Goal: Find specific fact: Find specific fact

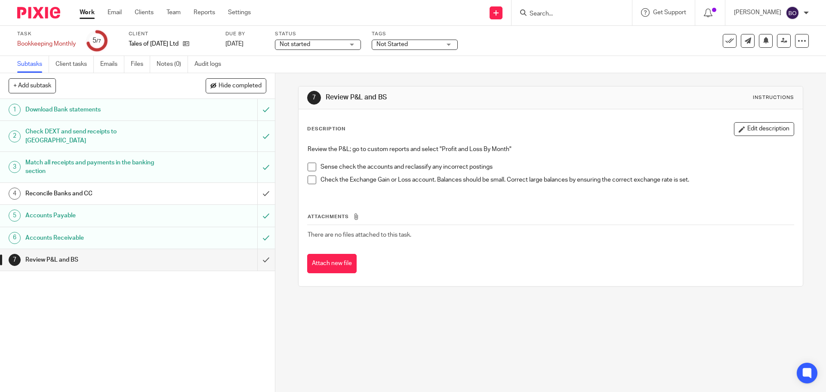
click at [547, 13] on input "Search" at bounding box center [567, 14] width 77 height 8
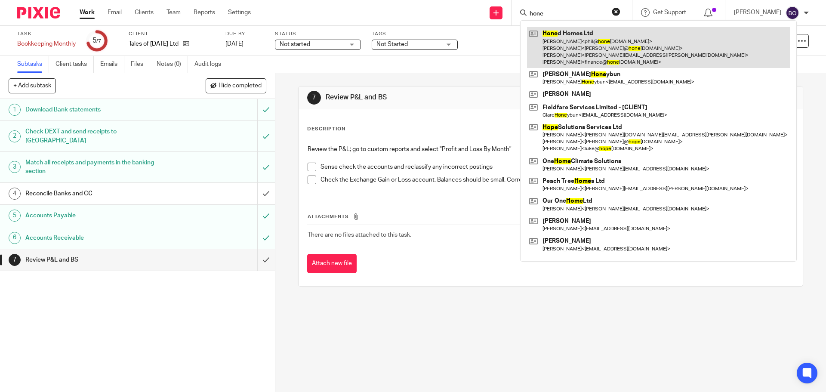
type input "hone"
click at [571, 43] on link at bounding box center [658, 47] width 263 height 41
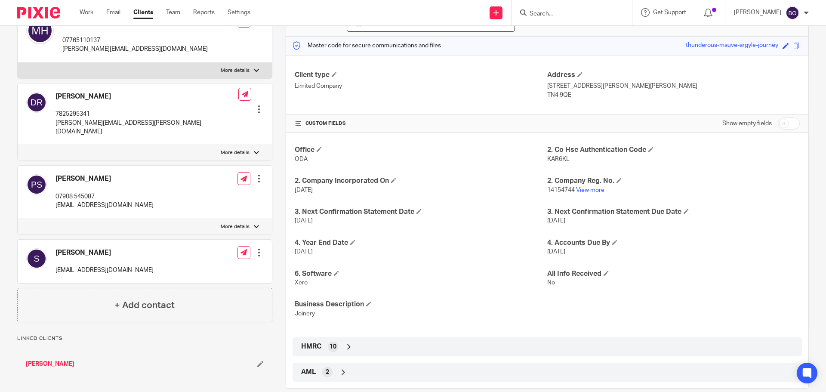
scroll to position [113, 0]
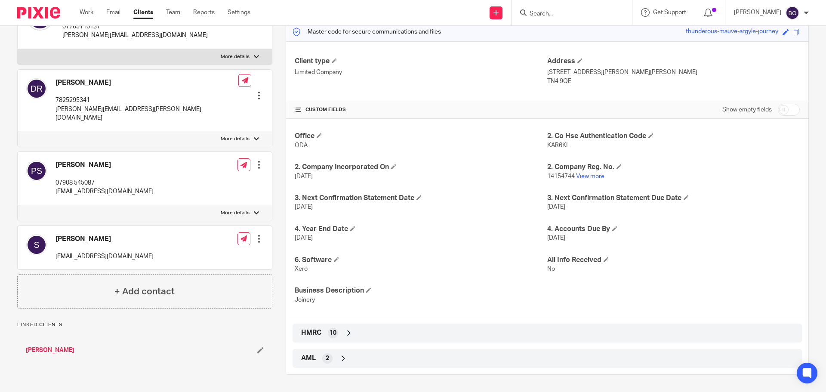
click at [345, 334] on icon at bounding box center [349, 333] width 9 height 9
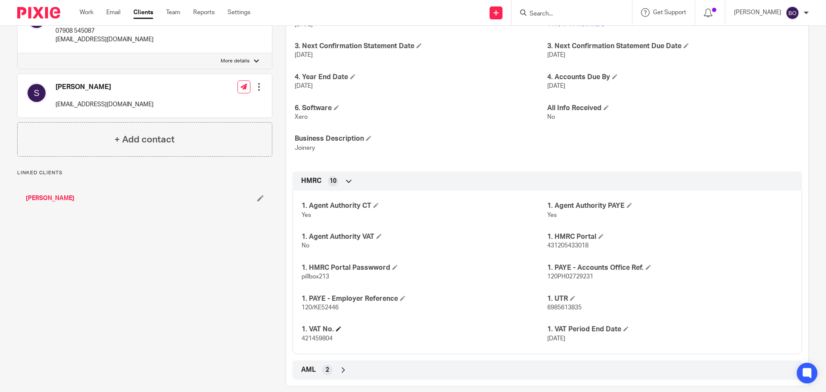
scroll to position [277, 0]
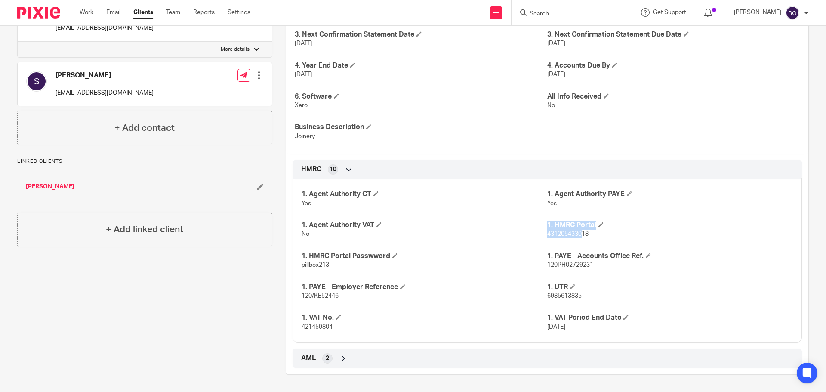
drag, startPoint x: 540, startPoint y: 234, endPoint x: 579, endPoint y: 234, distance: 39.1
click at [579, 234] on div "1. Agent Authority CT Yes 1. Agent Authority PAYE Yes 1. Agent Authority VAT No…" at bounding box center [547, 258] width 509 height 170
click at [581, 234] on span "431205433018" at bounding box center [567, 234] width 41 height 6
drag, startPoint x: 586, startPoint y: 234, endPoint x: 544, endPoint y: 235, distance: 42.6
click at [547, 235] on p "431205433018" at bounding box center [670, 234] width 246 height 9
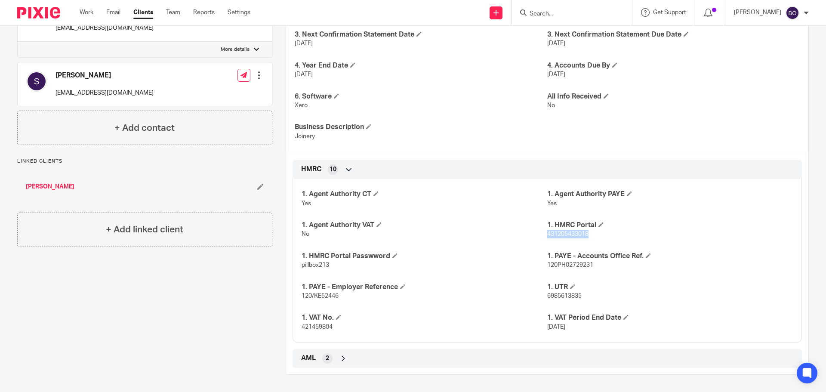
copy span "431205433018"
drag, startPoint x: 306, startPoint y: 265, endPoint x: 332, endPoint y: 265, distance: 25.4
click at [332, 265] on div "1. Agent Authority CT Yes 1. Agent Authority PAYE Yes 1. Agent Authority VAT No…" at bounding box center [547, 258] width 509 height 170
copy span "pillbox213"
click at [555, 240] on div "1. Agent Authority CT Yes 1. Agent Authority PAYE Yes 1. Agent Authority VAT No…" at bounding box center [547, 258] width 509 height 170
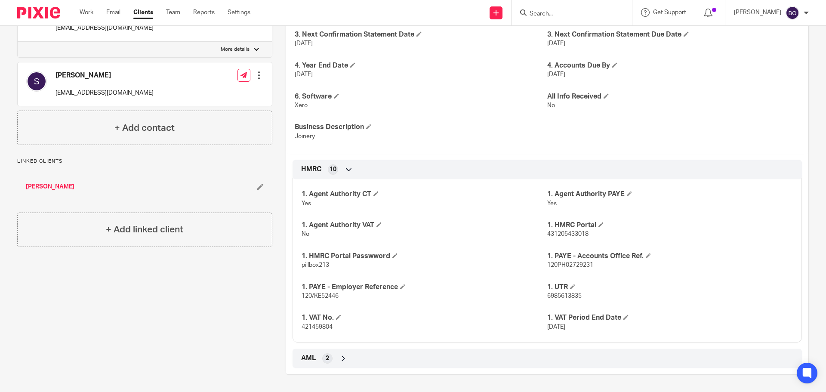
click at [547, 234] on span "431205433018" at bounding box center [567, 234] width 41 height 6
drag, startPoint x: 542, startPoint y: 234, endPoint x: 575, endPoint y: 234, distance: 32.7
click at [575, 234] on div "1. Agent Authority CT Yes 1. Agent Authority PAYE Yes 1. Agent Authority VAT No…" at bounding box center [547, 258] width 509 height 170
click at [580, 235] on span "431205433018" at bounding box center [567, 234] width 41 height 6
drag, startPoint x: 585, startPoint y: 235, endPoint x: 542, endPoint y: 235, distance: 43.0
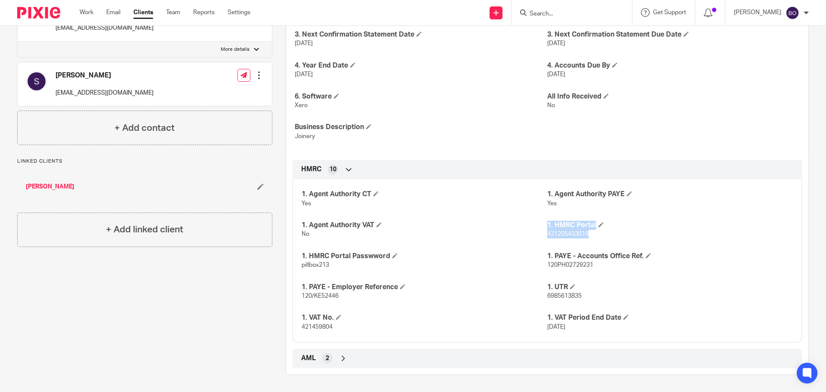
click at [542, 235] on div "1. Agent Authority CT Yes 1. Agent Authority PAYE Yes 1. Agent Authority VAT No…" at bounding box center [547, 258] width 509 height 170
drag, startPoint x: 545, startPoint y: 234, endPoint x: 563, endPoint y: 237, distance: 17.9
click at [547, 234] on span "431205433018" at bounding box center [567, 234] width 41 height 6
click at [571, 237] on span "431205433018" at bounding box center [567, 234] width 41 height 6
drag, startPoint x: 585, startPoint y: 234, endPoint x: 544, endPoint y: 235, distance: 41.3
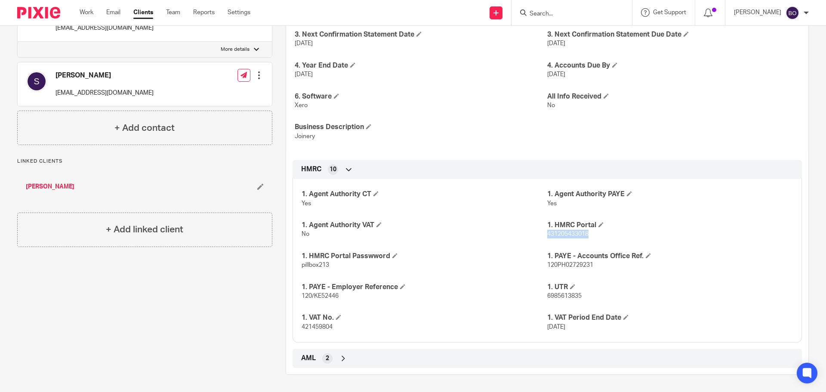
click at [547, 235] on p "431205433018" at bounding box center [670, 234] width 246 height 9
copy span "431205433018"
click at [325, 263] on p "pillbox213" at bounding box center [425, 265] width 246 height 9
drag, startPoint x: 325, startPoint y: 265, endPoint x: 309, endPoint y: 266, distance: 15.9
click at [309, 266] on span "pillbox213" at bounding box center [316, 265] width 28 height 6
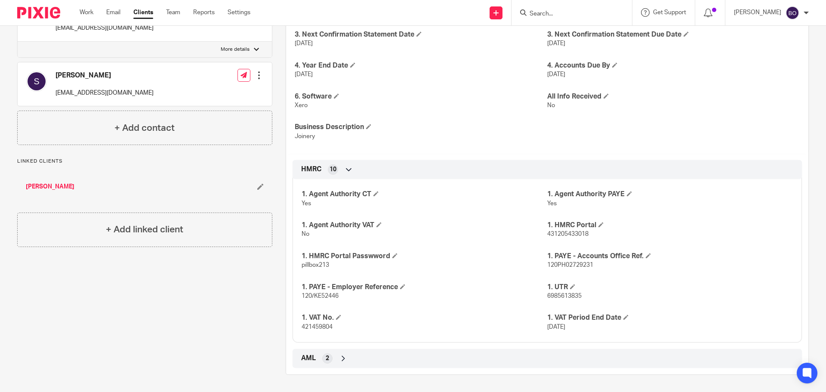
click at [302, 266] on span "pillbox213" at bounding box center [316, 265] width 28 height 6
drag, startPoint x: 330, startPoint y: 263, endPoint x: 300, endPoint y: 267, distance: 30.4
click at [302, 267] on p "pillbox213" at bounding box center [425, 265] width 246 height 9
copy span "pillbox213"
click at [583, 231] on p "431205433018" at bounding box center [670, 234] width 246 height 9
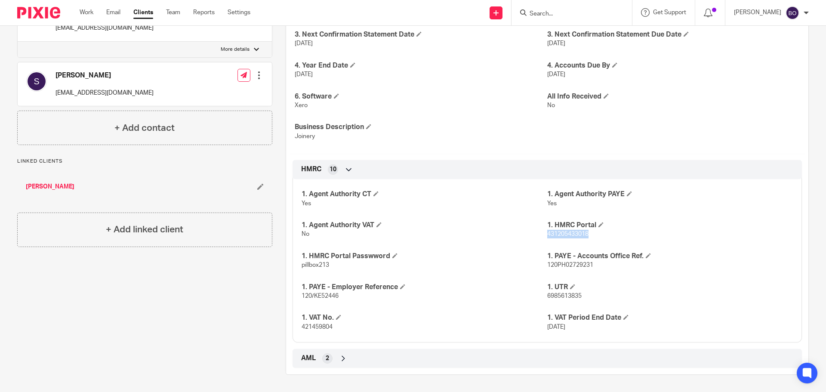
drag, startPoint x: 571, startPoint y: 235, endPoint x: 544, endPoint y: 234, distance: 27.5
click at [547, 234] on p "431205433018" at bounding box center [670, 234] width 246 height 9
copy span "431205433018"
drag, startPoint x: 330, startPoint y: 263, endPoint x: 299, endPoint y: 263, distance: 30.5
click at [302, 263] on p "pillbox213" at bounding box center [425, 265] width 246 height 9
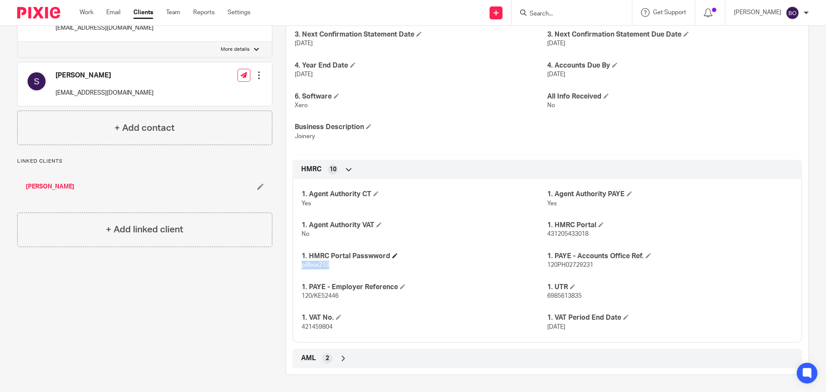
copy span "pillbox213"
click at [574, 258] on h4 "1. PAYE - Accounts Office Ref." at bounding box center [670, 256] width 246 height 9
drag, startPoint x: 589, startPoint y: 237, endPoint x: 544, endPoint y: 235, distance: 45.2
click at [547, 234] on p "431205433018" at bounding box center [670, 234] width 246 height 9
copy span "431205433018"
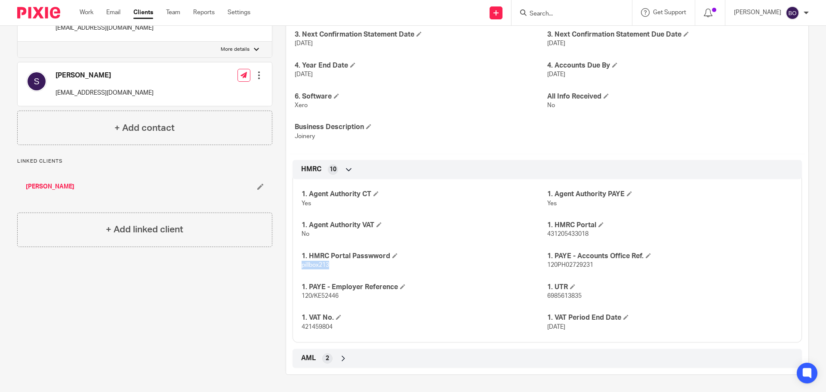
drag, startPoint x: 329, startPoint y: 266, endPoint x: 300, endPoint y: 267, distance: 29.3
click at [302, 267] on p "pillbox213" at bounding box center [425, 265] width 246 height 9
copy span "pillbox213"
click at [594, 265] on p "120PH02729231" at bounding box center [670, 265] width 246 height 9
drag, startPoint x: 587, startPoint y: 234, endPoint x: 543, endPoint y: 234, distance: 43.9
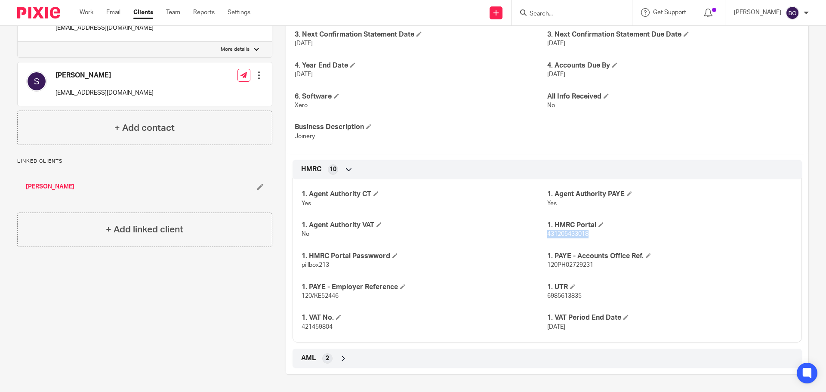
click at [547, 234] on p "431205433018" at bounding box center [670, 234] width 246 height 9
copy span "431205433018"
